Goal: Information Seeking & Learning: Learn about a topic

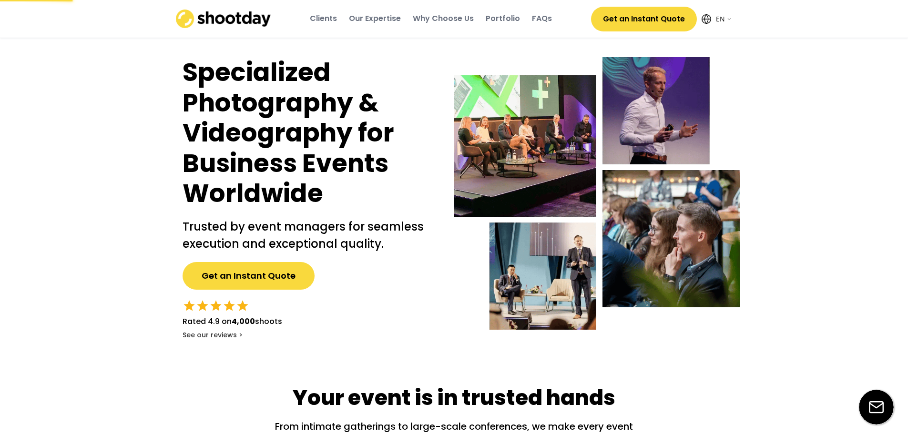
select select ""en""
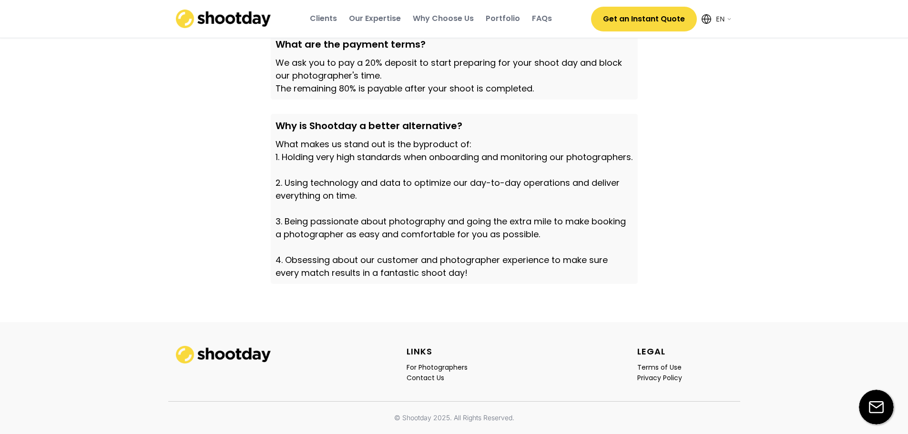
scroll to position [3277, 0]
click at [435, 369] on div "For Photographers" at bounding box center [436, 367] width 61 height 9
